Goal: Information Seeking & Learning: Learn about a topic

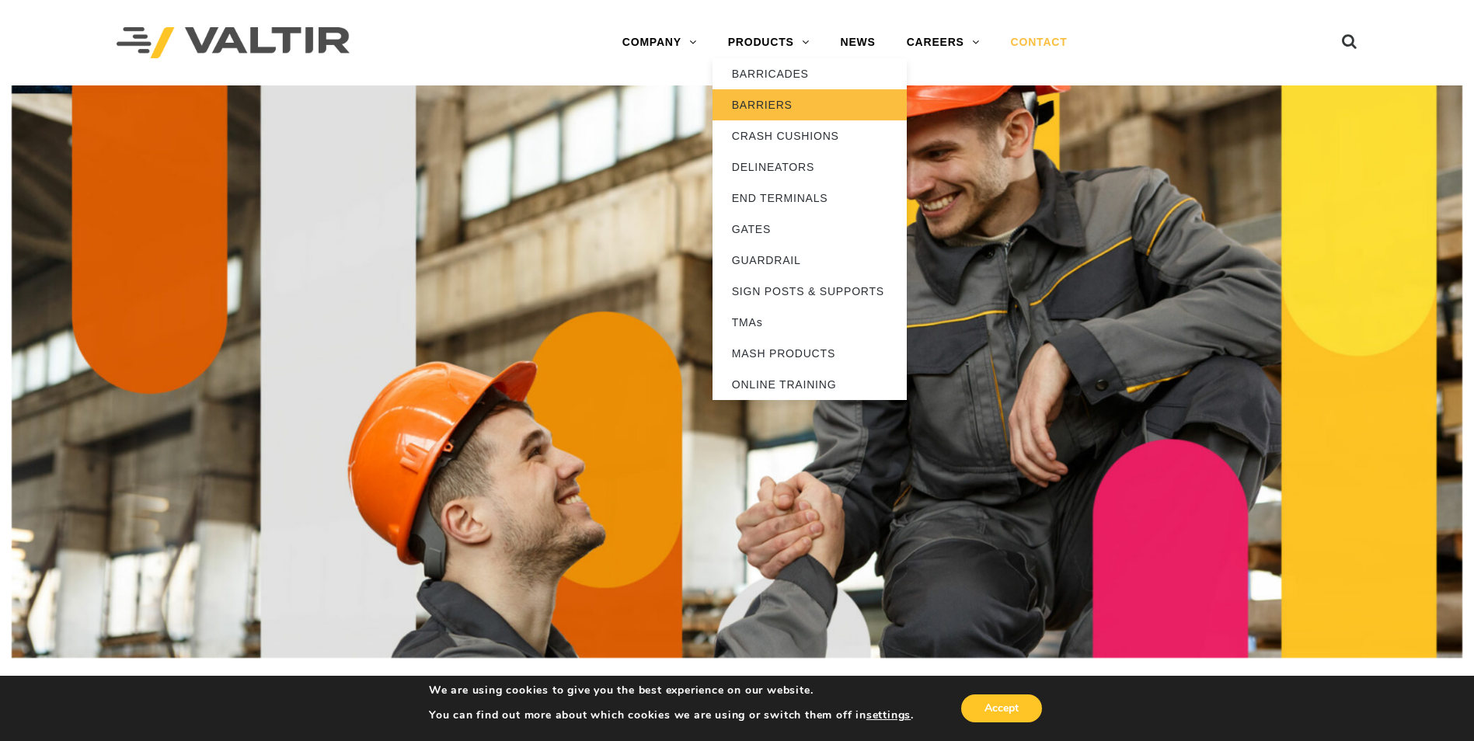
click at [762, 102] on link "BARRIERS" at bounding box center [810, 104] width 194 height 31
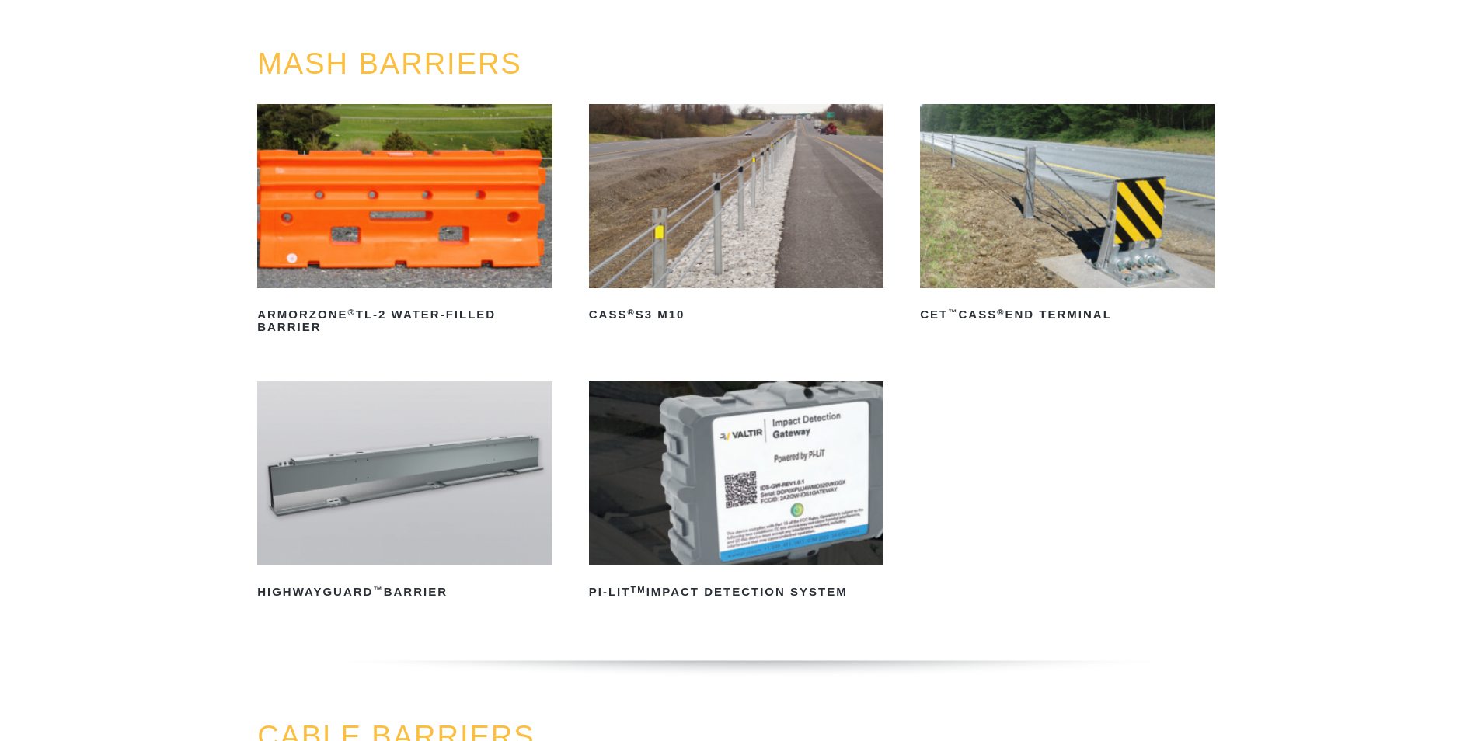
scroll to position [155, 0]
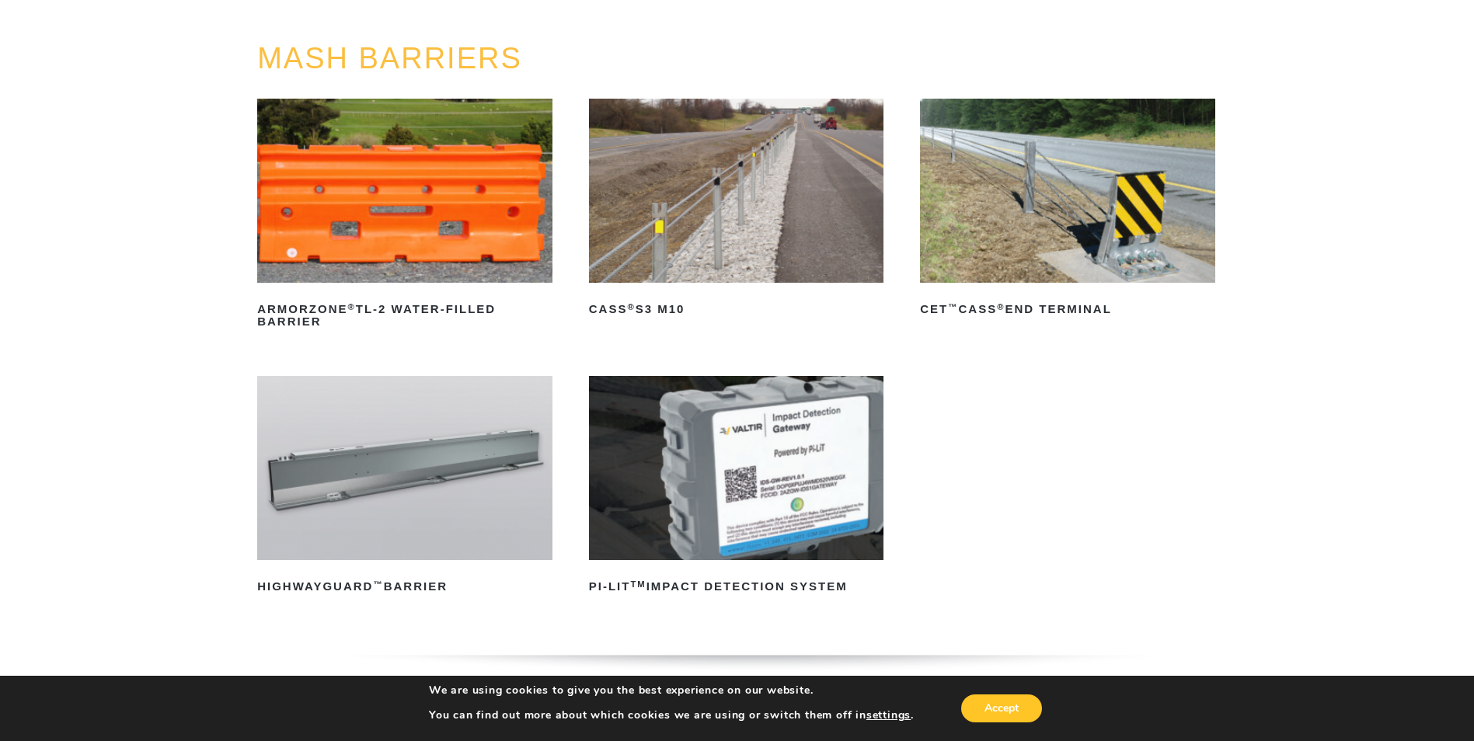
click at [402, 483] on img at bounding box center [404, 468] width 295 height 184
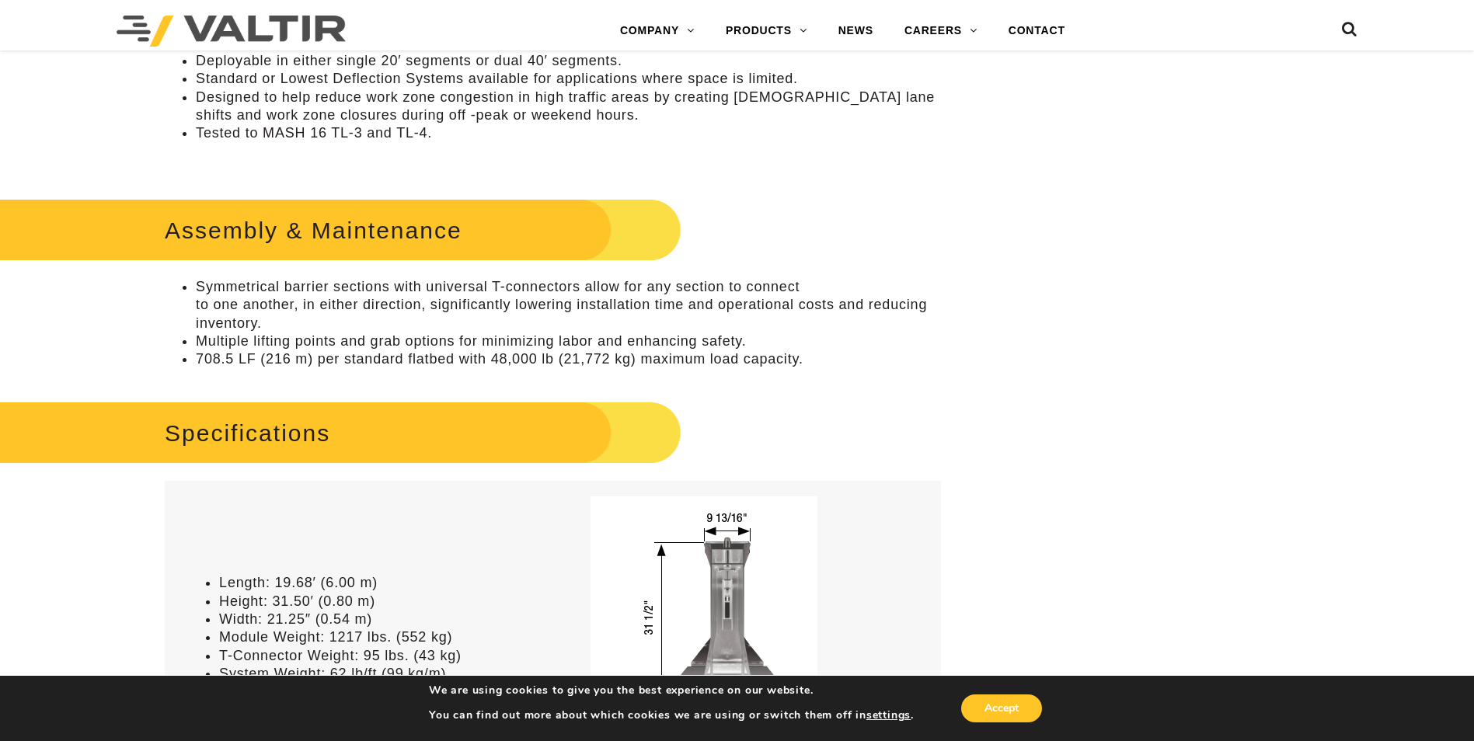
scroll to position [855, 0]
